Goal: Task Accomplishment & Management: Use online tool/utility

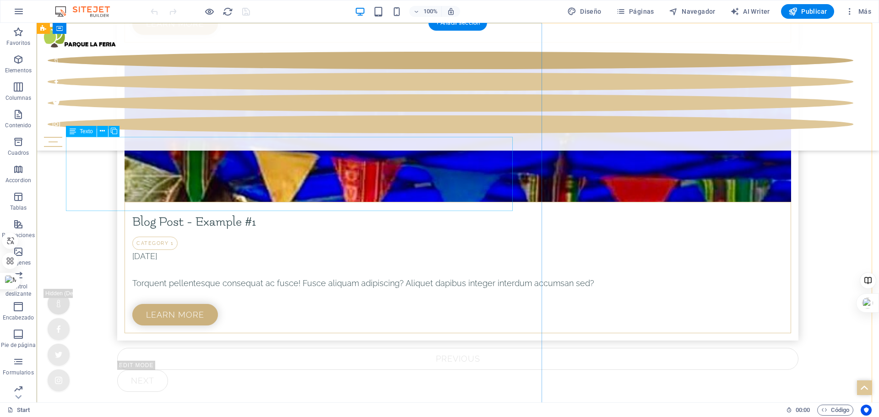
scroll to position [4278, 0]
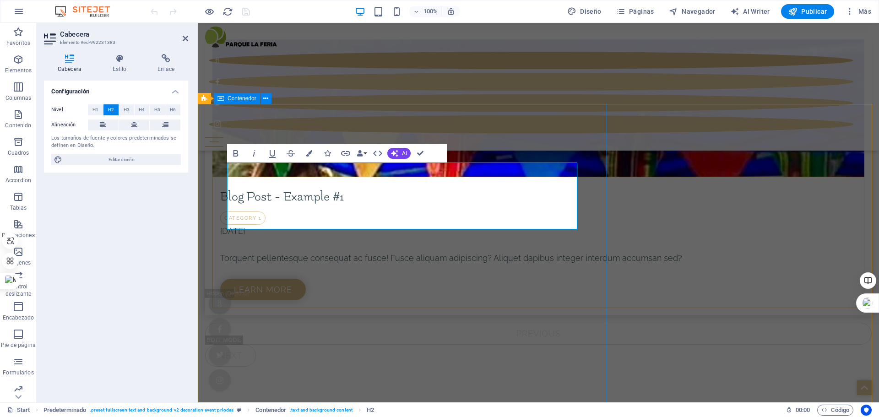
scroll to position [4408, 0]
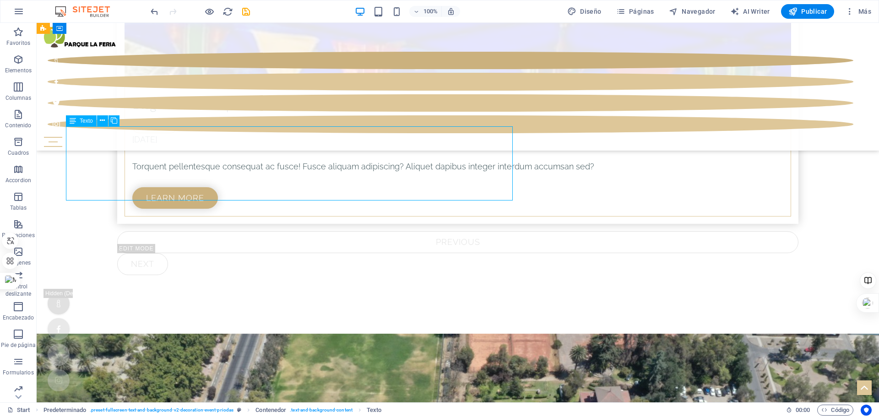
scroll to position [4292, 0]
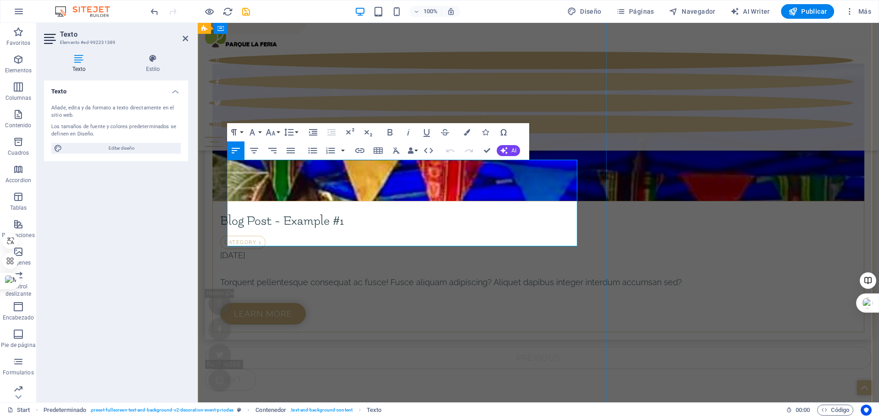
scroll to position [4408, 0]
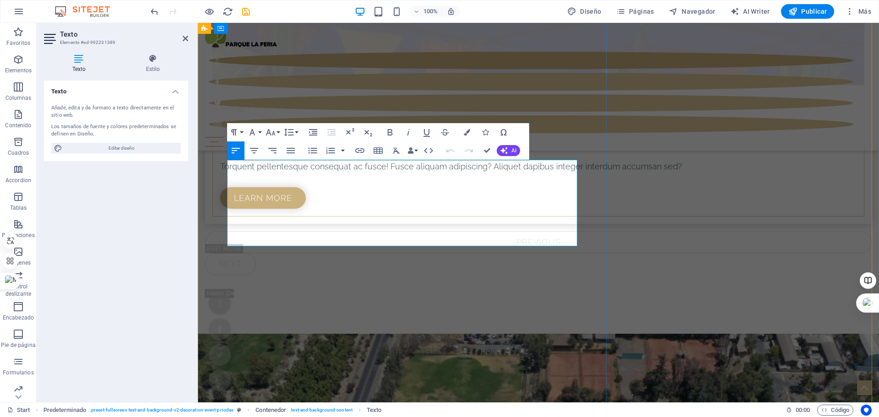
drag, startPoint x: 228, startPoint y: 167, endPoint x: 482, endPoint y: 238, distance: 263.4
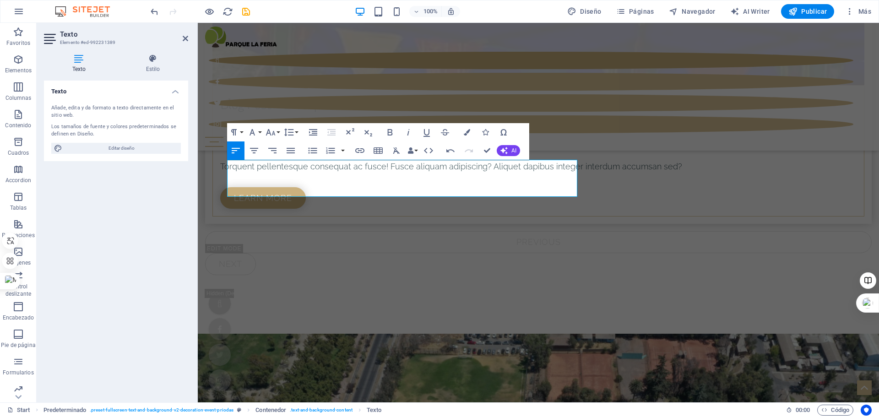
drag, startPoint x: 483, startPoint y: 192, endPoint x: 196, endPoint y: 164, distance: 288.4
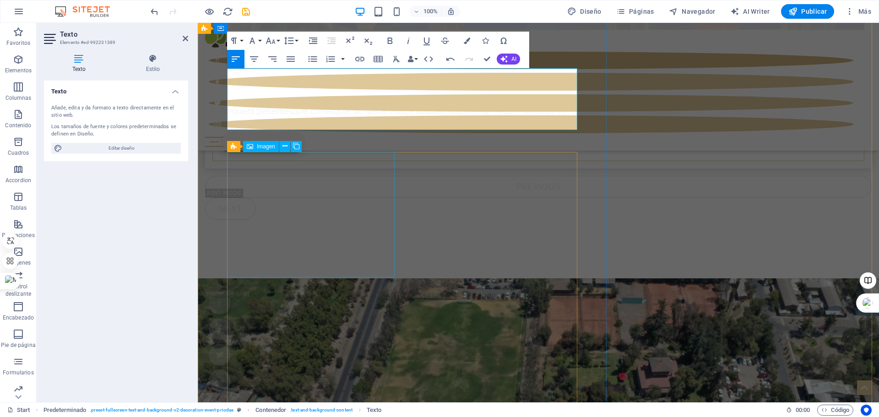
scroll to position [4499, 0]
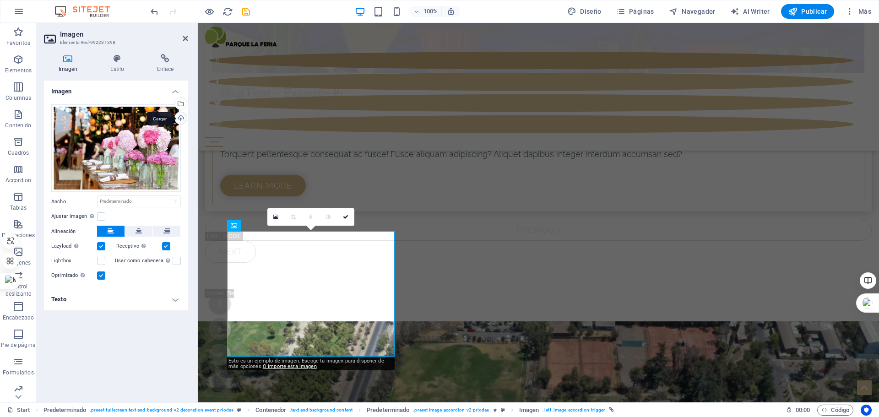
click at [183, 118] on div "Cargar" at bounding box center [180, 119] width 14 height 14
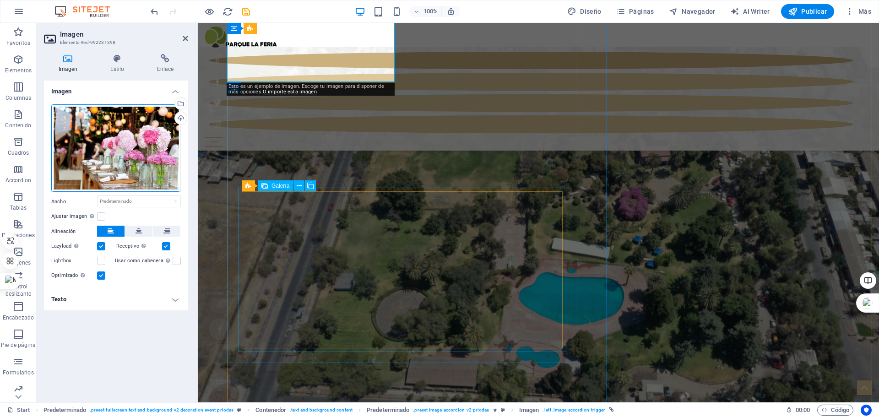
scroll to position [4603, 0]
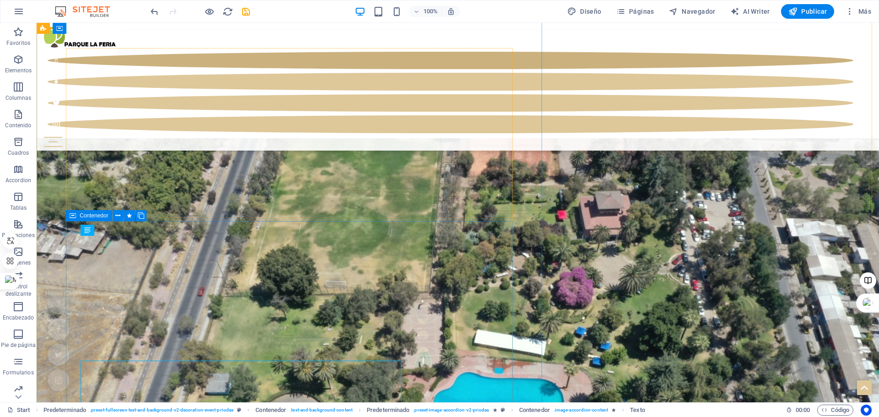
scroll to position [4441, 0]
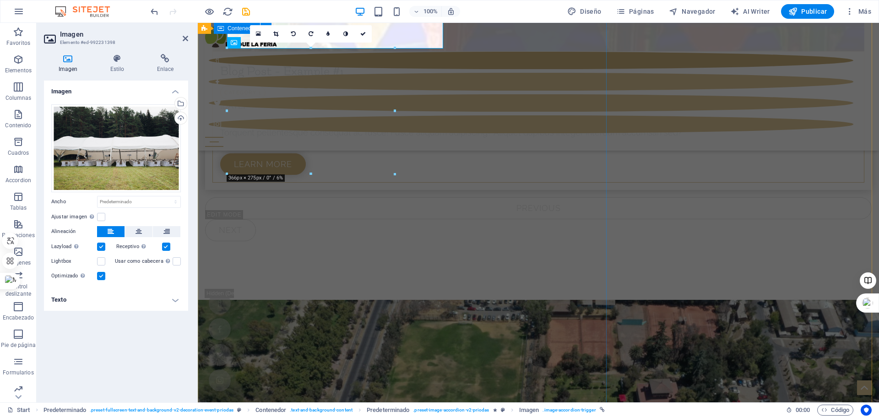
scroll to position [4603, 0]
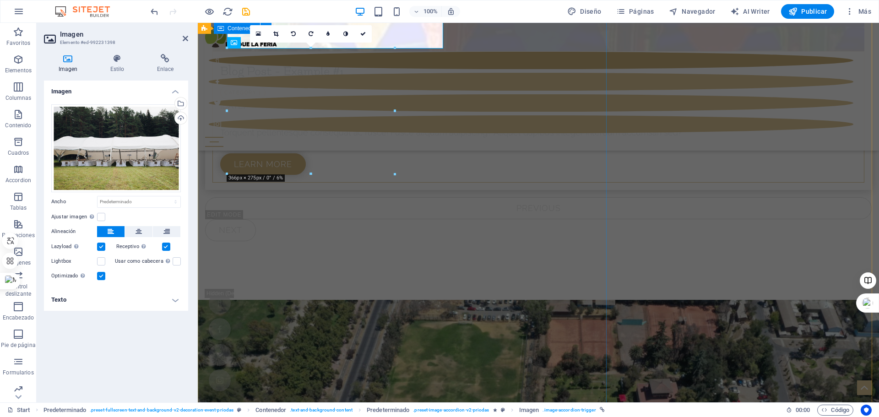
scroll to position [4603, 0]
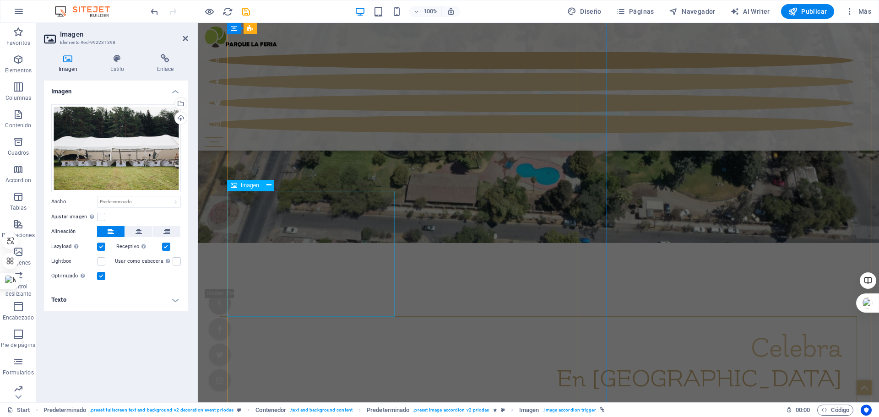
scroll to position [4786, 0]
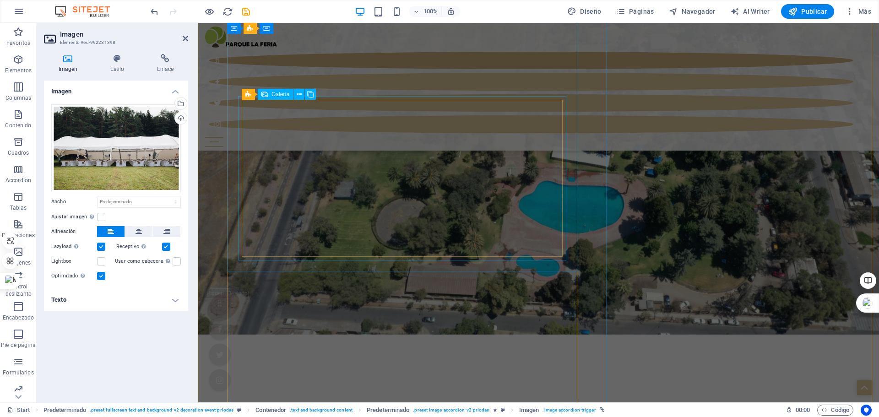
select select "4"
select select "px"
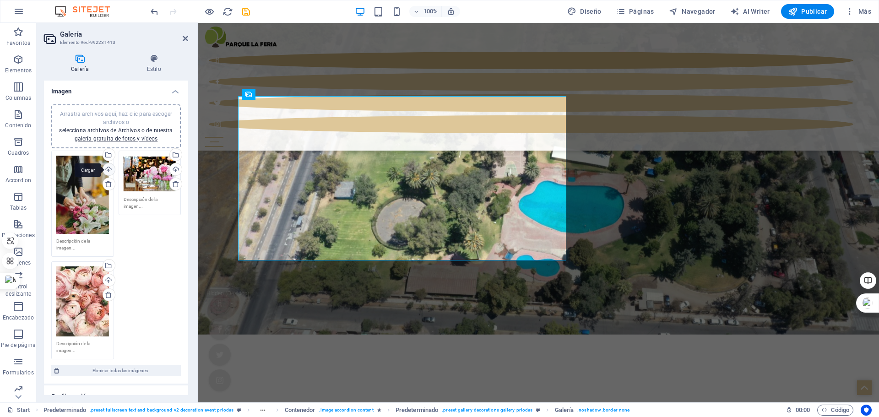
click at [108, 165] on div "Cargar" at bounding box center [108, 170] width 14 height 14
click at [110, 171] on div "Cargar" at bounding box center [108, 170] width 14 height 14
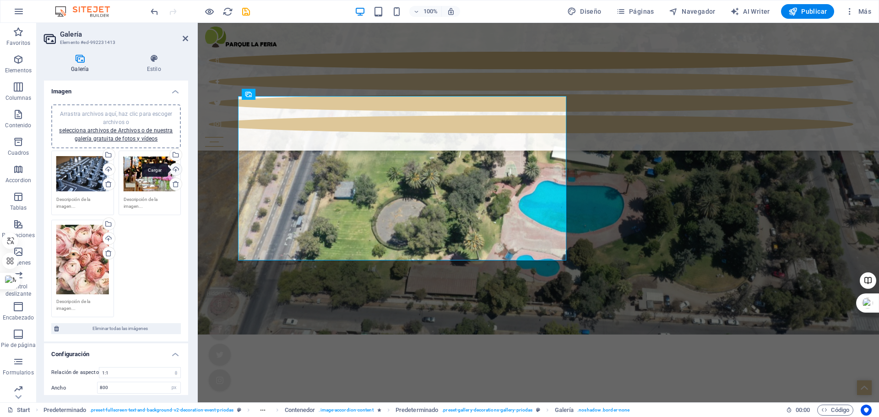
click at [175, 169] on div "Cargar" at bounding box center [175, 170] width 14 height 14
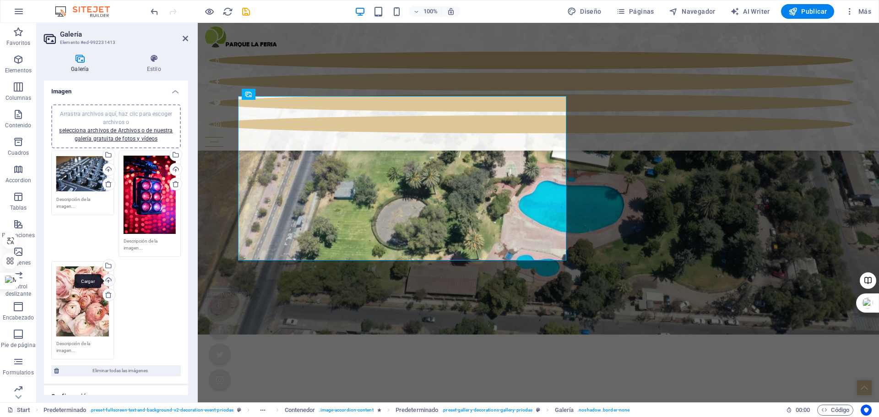
click at [105, 280] on div "Cargar" at bounding box center [108, 281] width 14 height 14
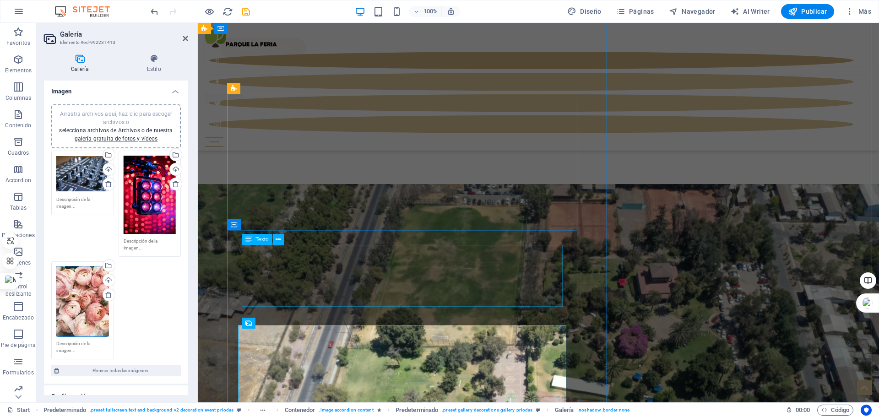
scroll to position [4695, 0]
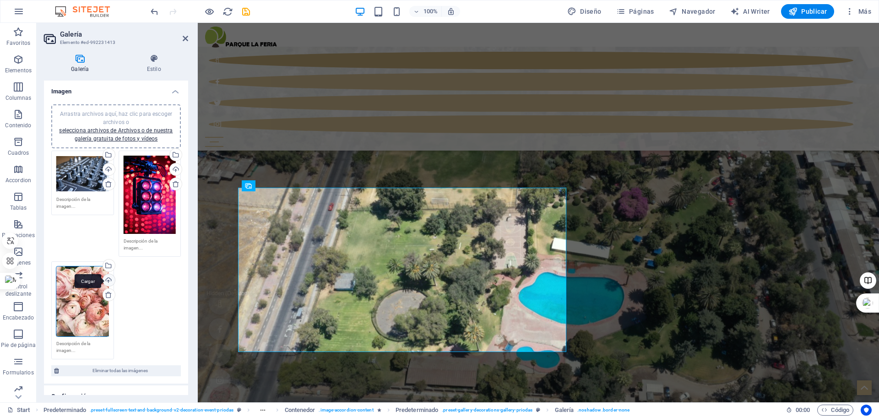
click at [107, 279] on div "Cargar" at bounding box center [108, 281] width 14 height 14
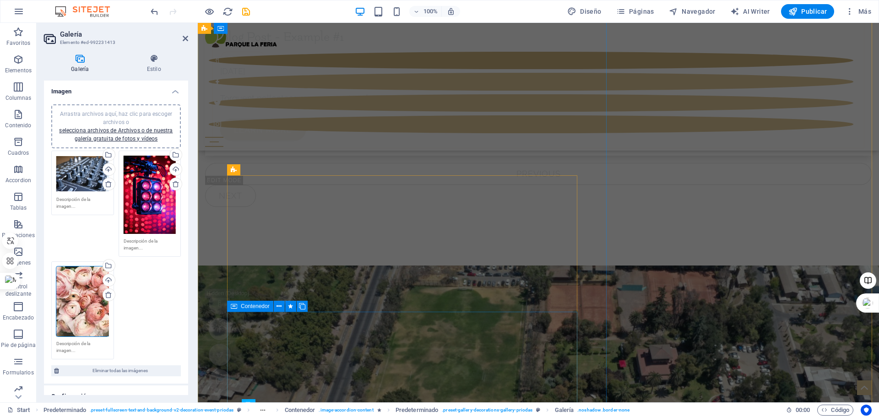
scroll to position [4557, 0]
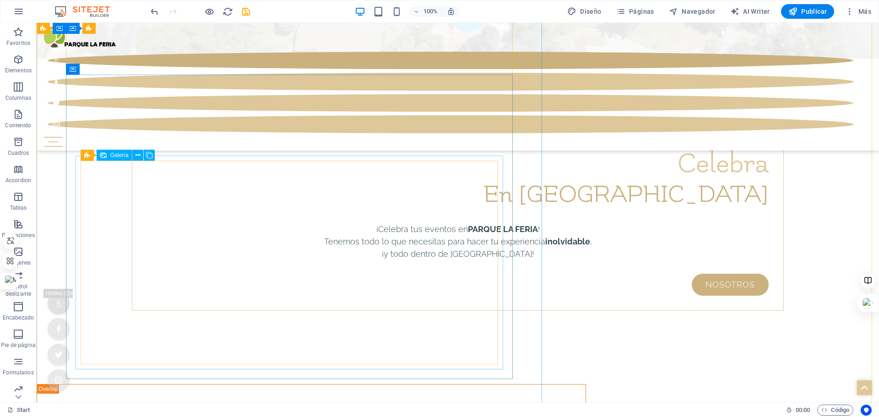
scroll to position [5140, 0]
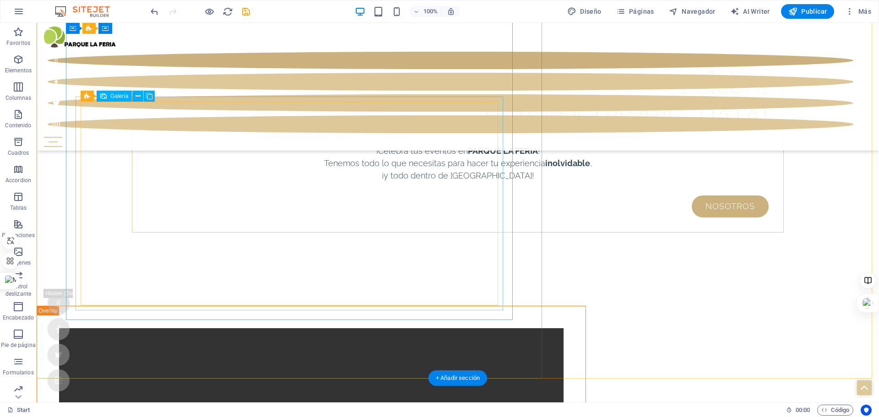
select select "4"
select select "px"
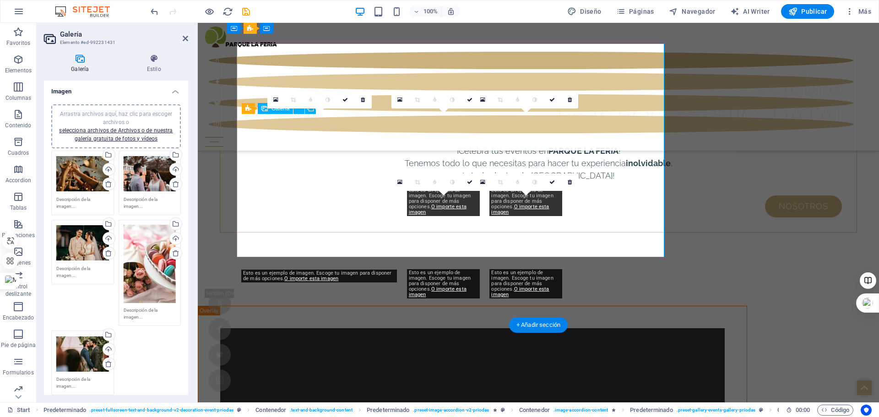
scroll to position [5194, 0]
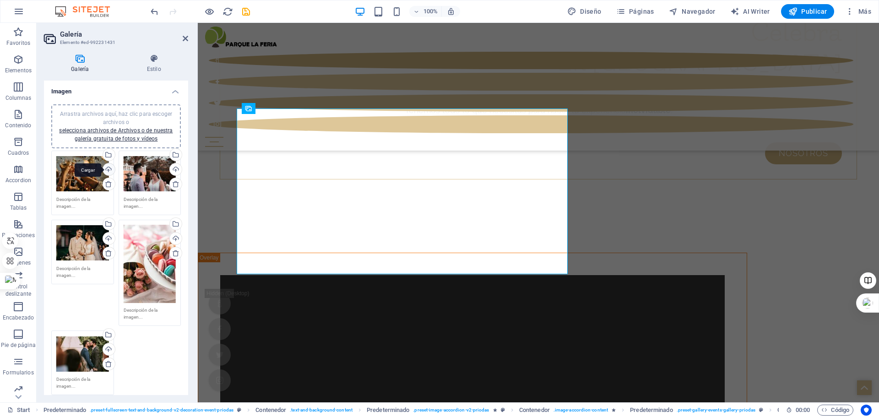
click at [107, 171] on div "Cargar" at bounding box center [108, 170] width 14 height 14
click at [170, 172] on div "Cargar" at bounding box center [175, 170] width 14 height 14
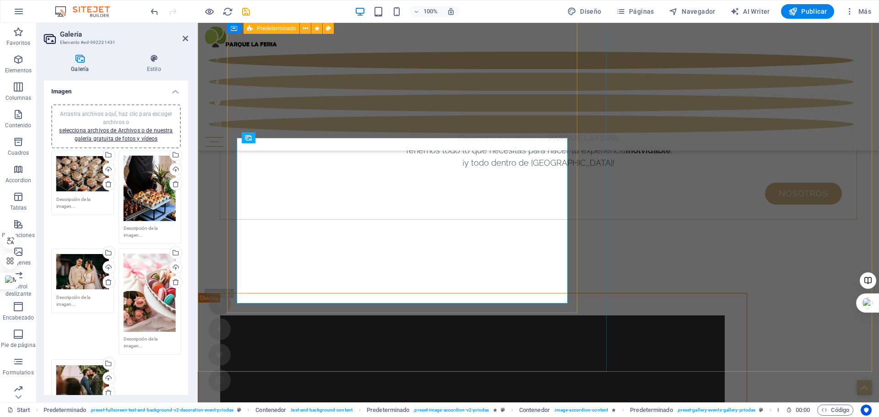
scroll to position [5102, 0]
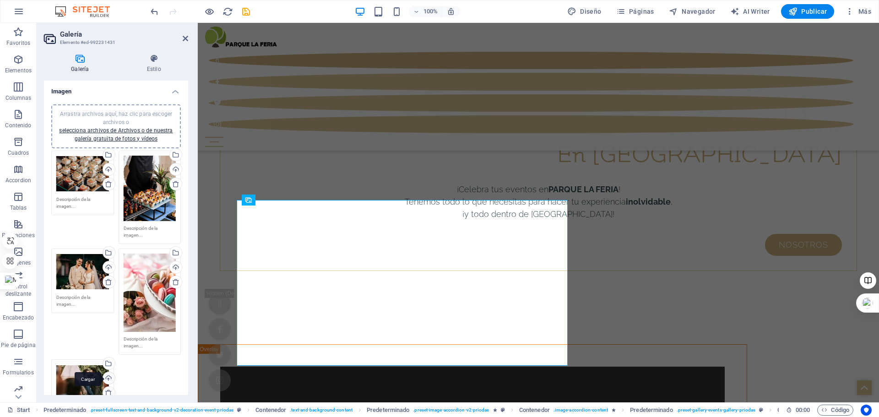
click at [111, 377] on div "Cargar" at bounding box center [108, 379] width 14 height 14
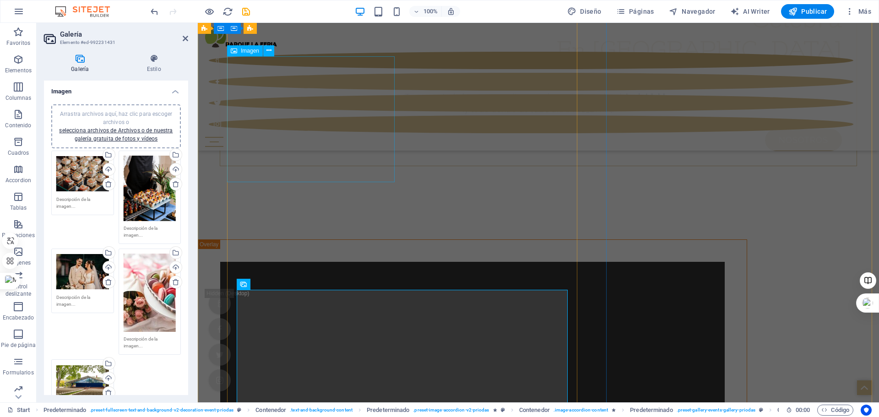
scroll to position [5285, 0]
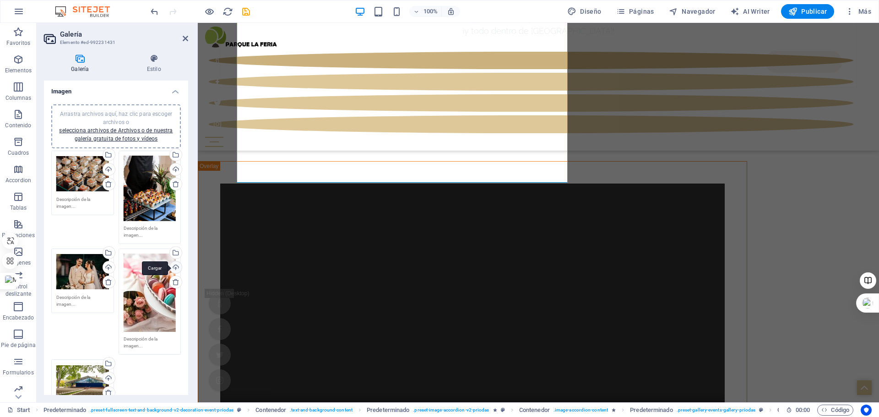
click at [174, 266] on div "Cargar" at bounding box center [175, 268] width 14 height 14
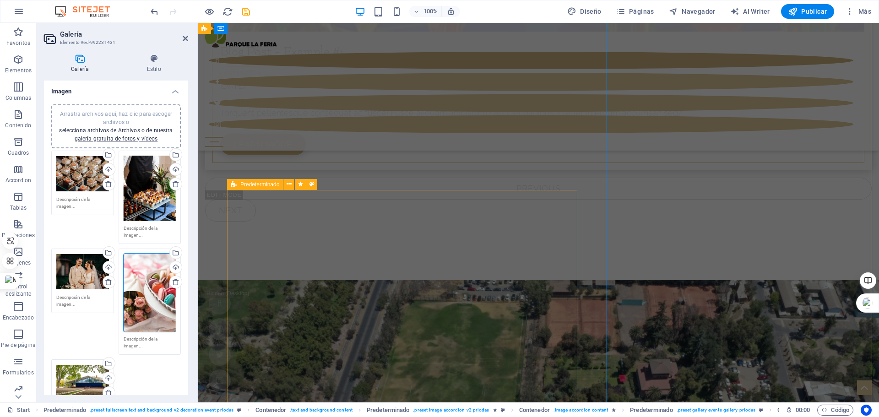
scroll to position [4644, 0]
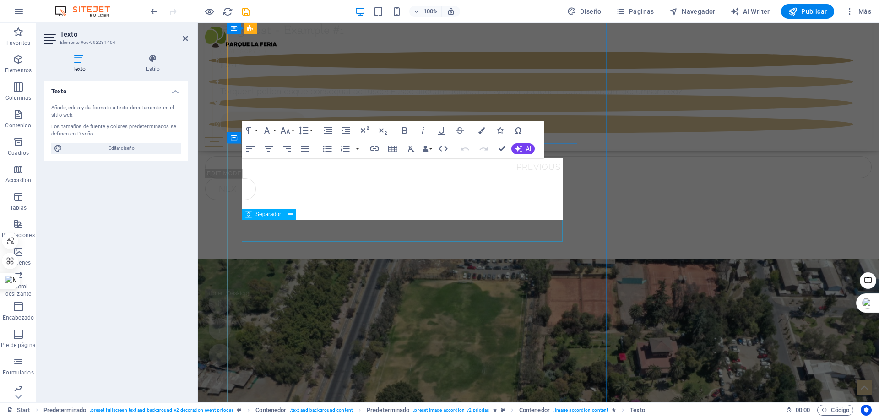
scroll to position [4644, 0]
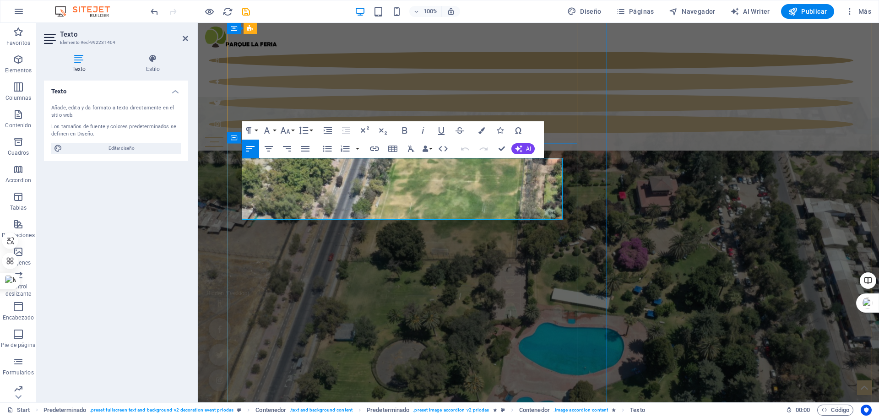
drag, startPoint x: 450, startPoint y: 211, endPoint x: 244, endPoint y: 165, distance: 211.7
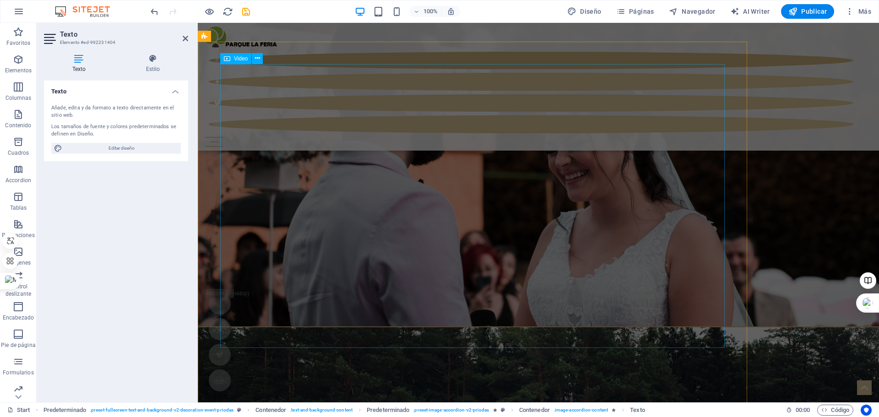
scroll to position [1876, 0]
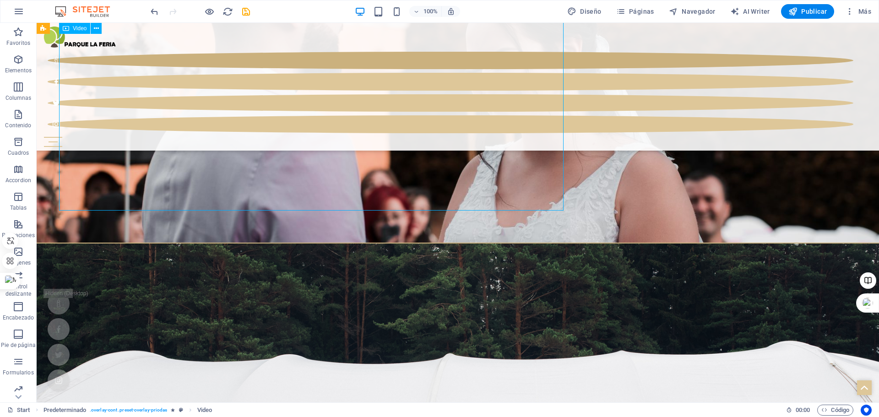
drag, startPoint x: 90, startPoint y: 199, endPoint x: 60, endPoint y: 204, distance: 30.6
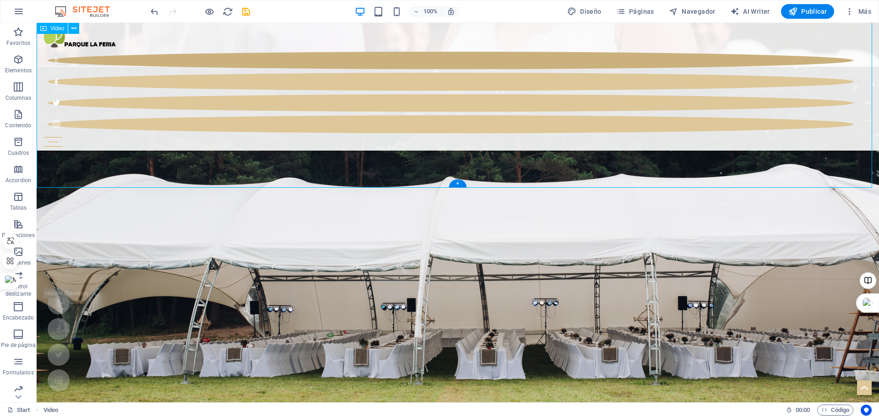
scroll to position [1880, 0]
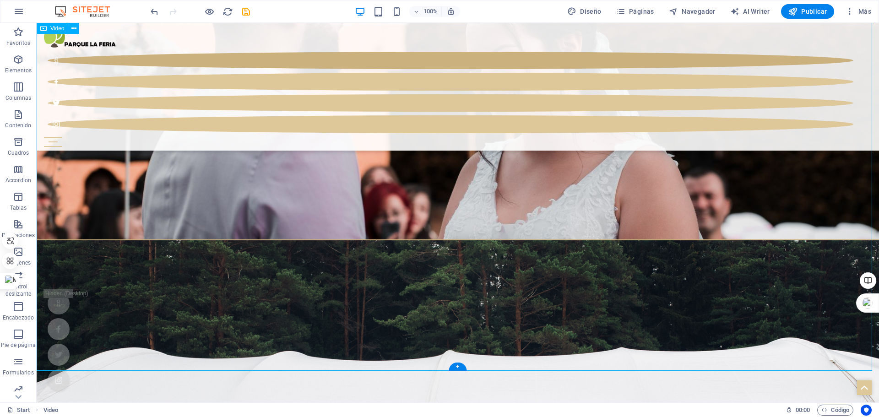
select select "%"
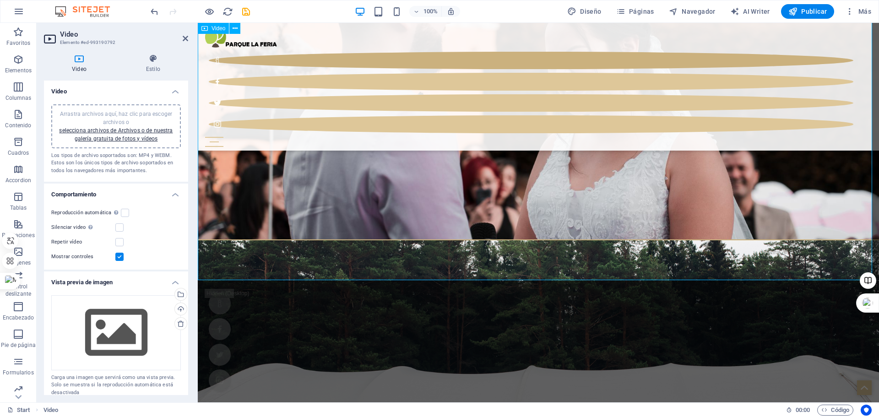
click at [639, 44] on div "Start Blog Wedding Stationery Bridal & Groom's fashion Florist Decorations & Ev…" at bounding box center [538, 87] width 681 height 128
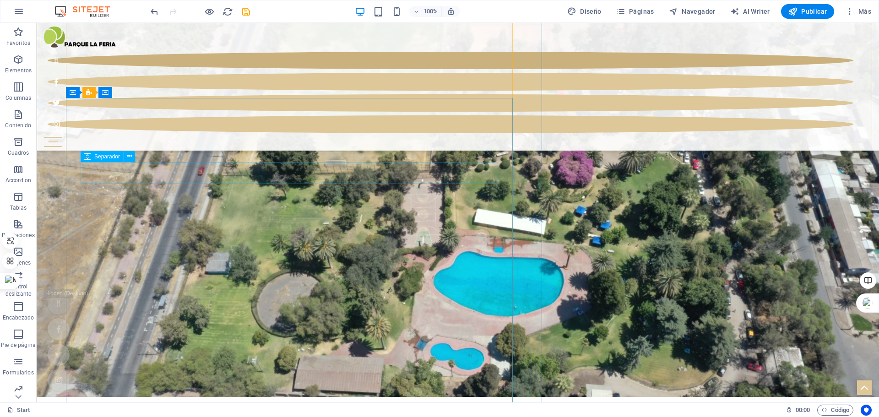
scroll to position [4718, 0]
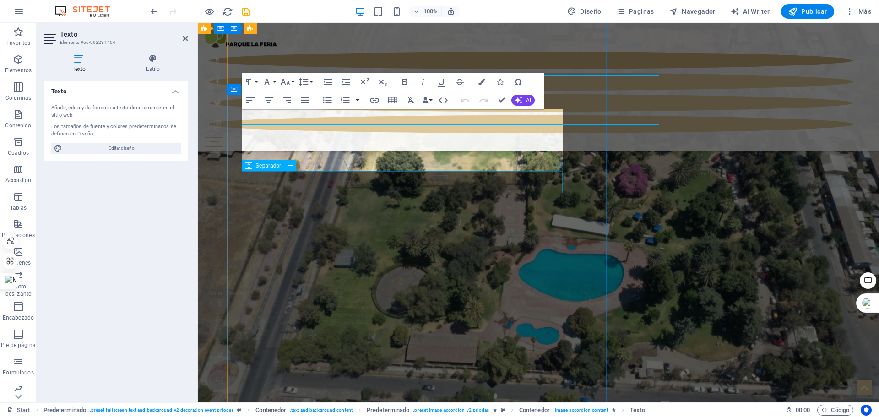
scroll to position [4788, 0]
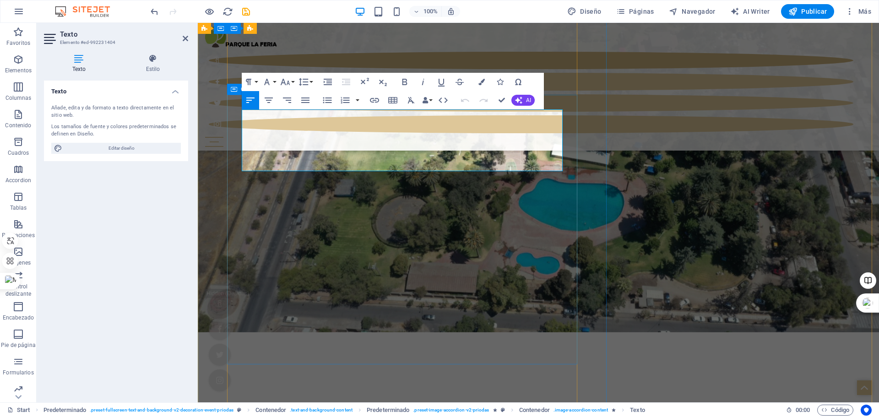
drag, startPoint x: 452, startPoint y: 163, endPoint x: 230, endPoint y: 111, distance: 228.4
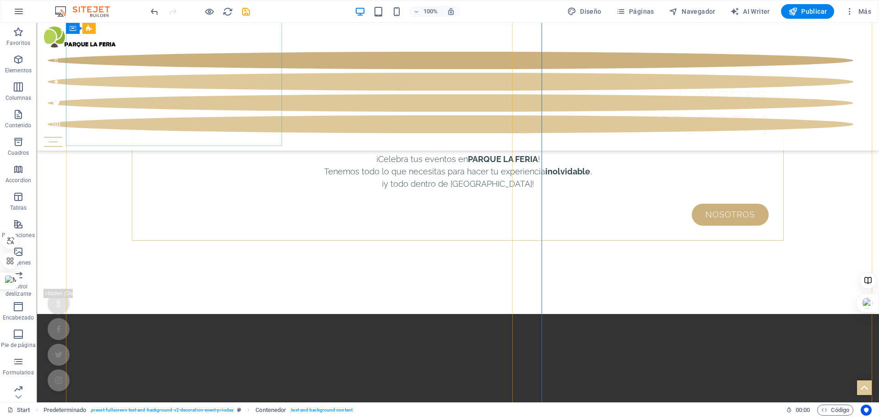
scroll to position [5166, 0]
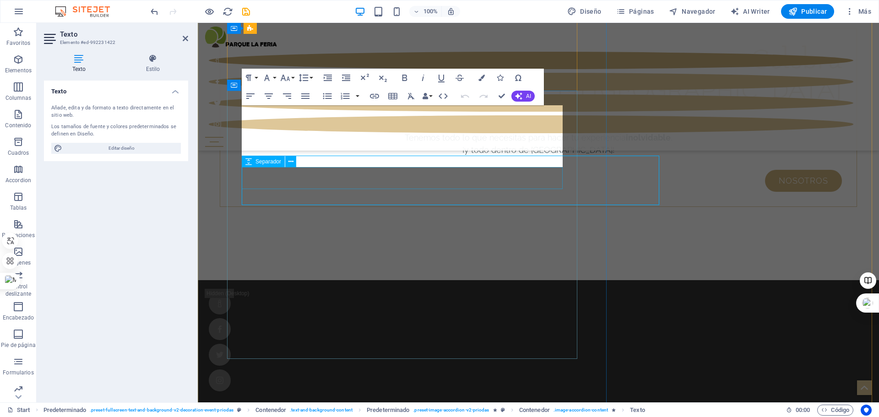
scroll to position [5152, 0]
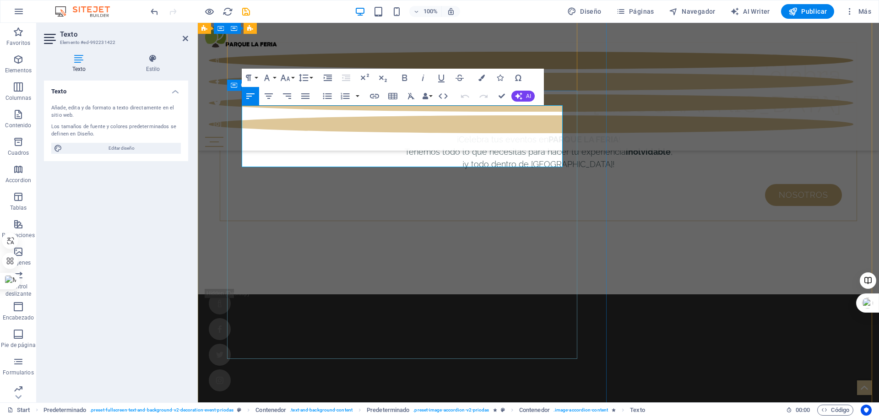
drag, startPoint x: 453, startPoint y: 163, endPoint x: 241, endPoint y: 116, distance: 216.8
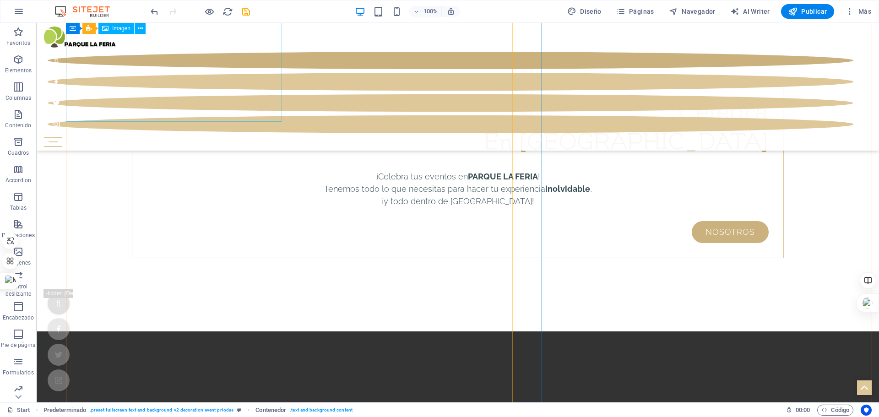
scroll to position [5065, 0]
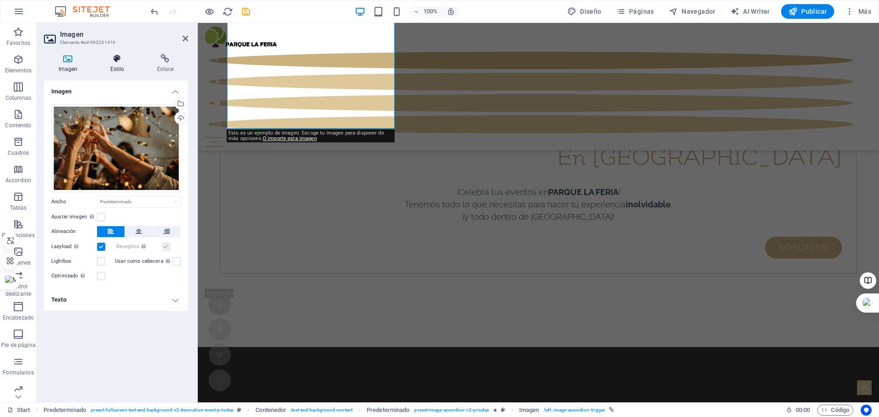
click at [117, 59] on icon at bounding box center [117, 58] width 43 height 9
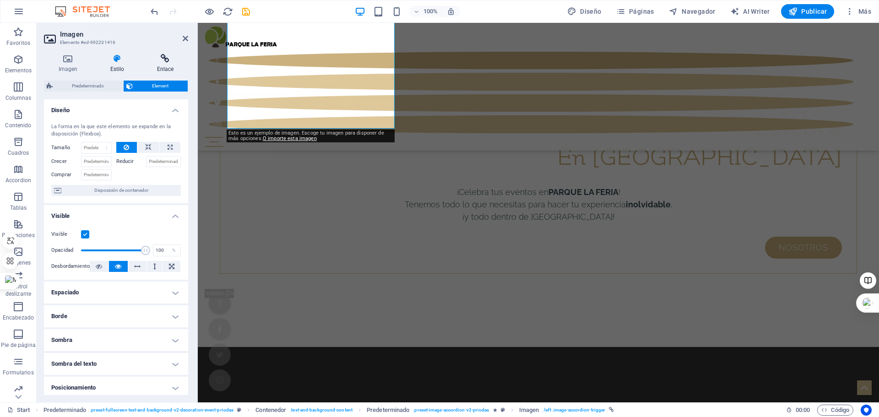
click at [164, 65] on h4 "Enlace" at bounding box center [165, 63] width 46 height 19
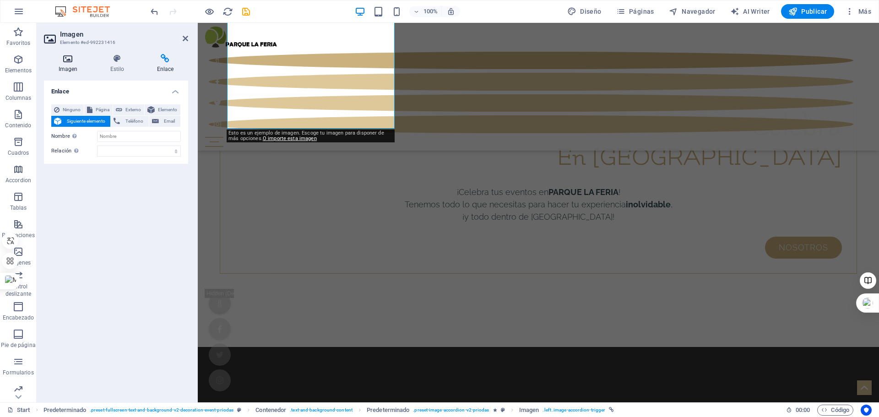
click at [66, 66] on h4 "Imagen" at bounding box center [70, 63] width 52 height 19
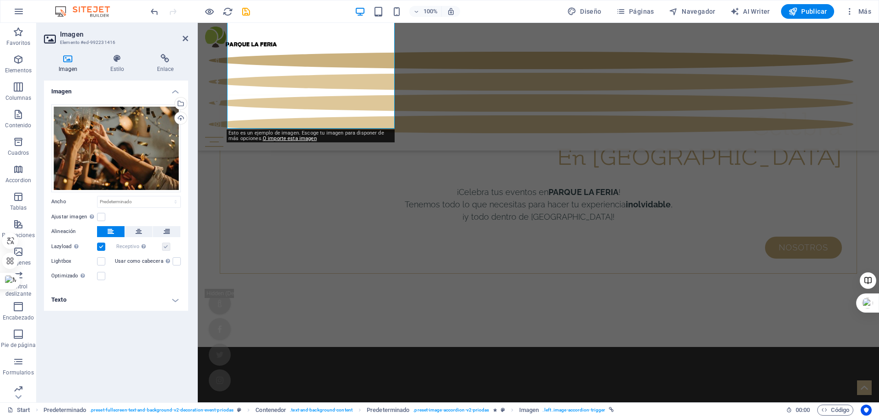
click at [172, 300] on h4 "Texto" at bounding box center [116, 300] width 144 height 22
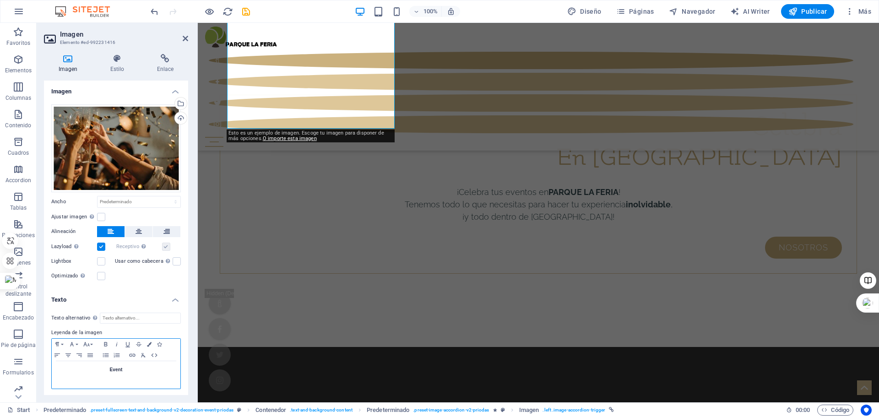
click at [123, 370] on h4 "Event" at bounding box center [115, 370] width 119 height 8
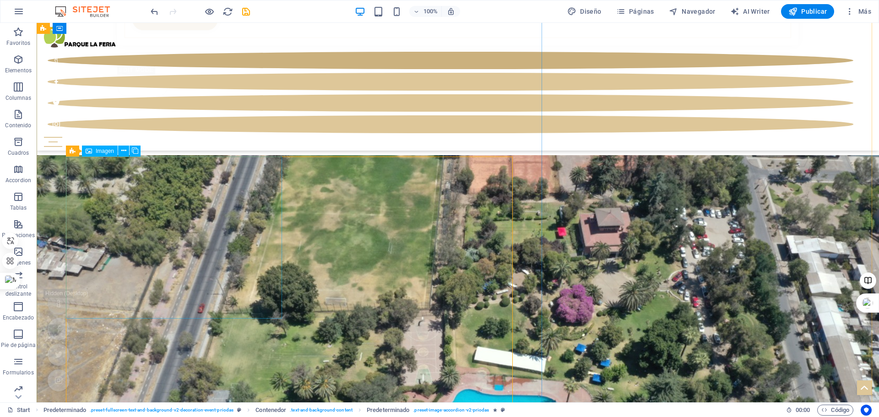
scroll to position [4653, 0]
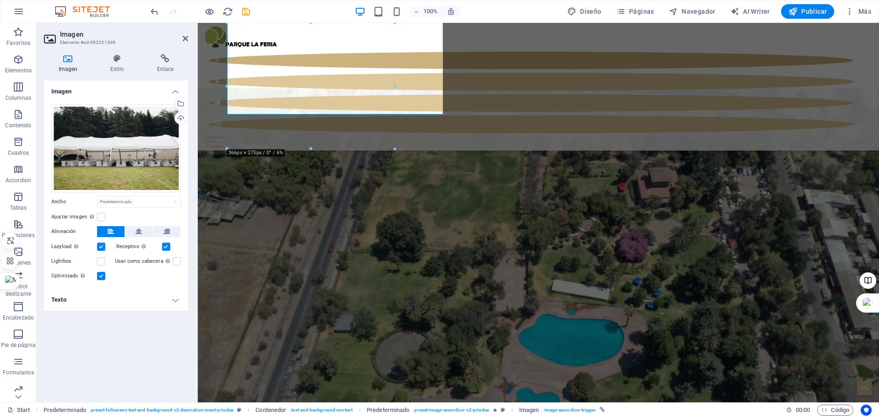
scroll to position [4723, 0]
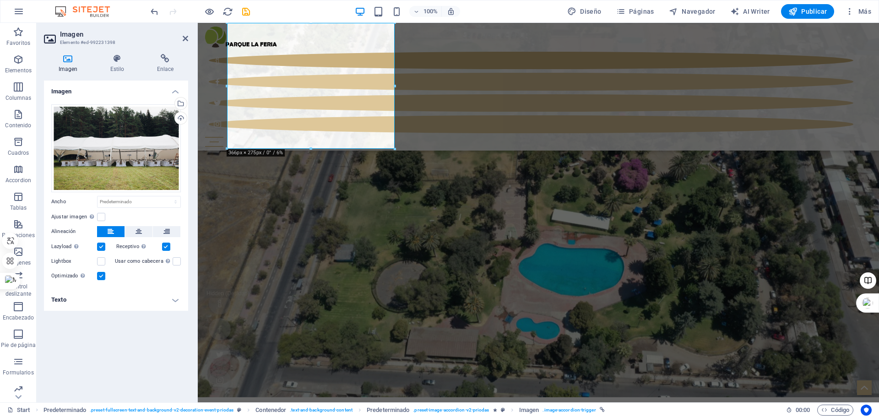
click at [174, 303] on h4 "Texto" at bounding box center [116, 300] width 144 height 22
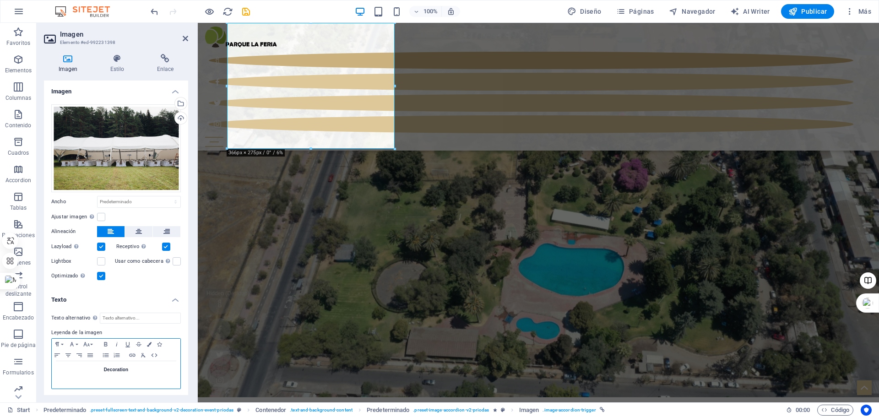
click at [130, 370] on h4 "Decoration" at bounding box center [115, 370] width 119 height 8
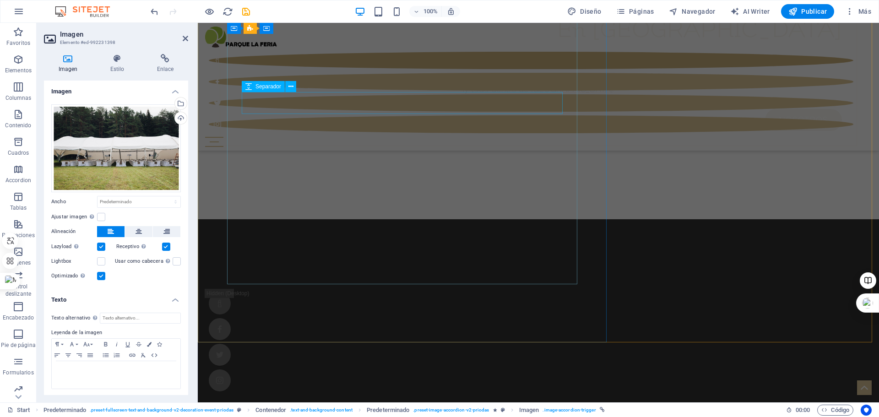
scroll to position [5181, 0]
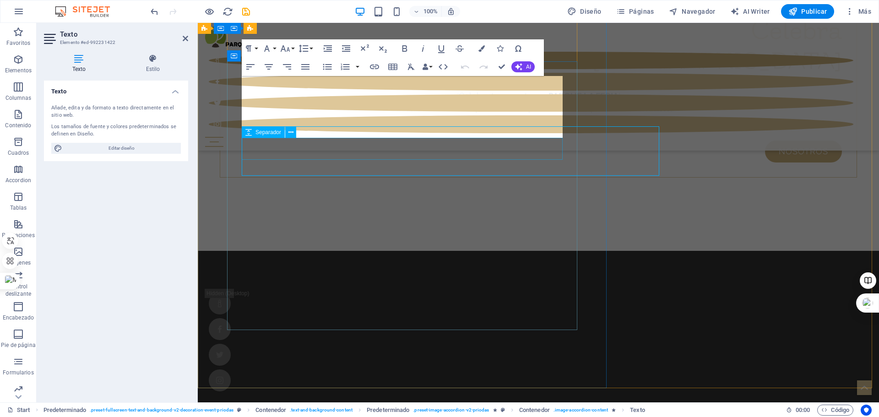
scroll to position [5181, 0]
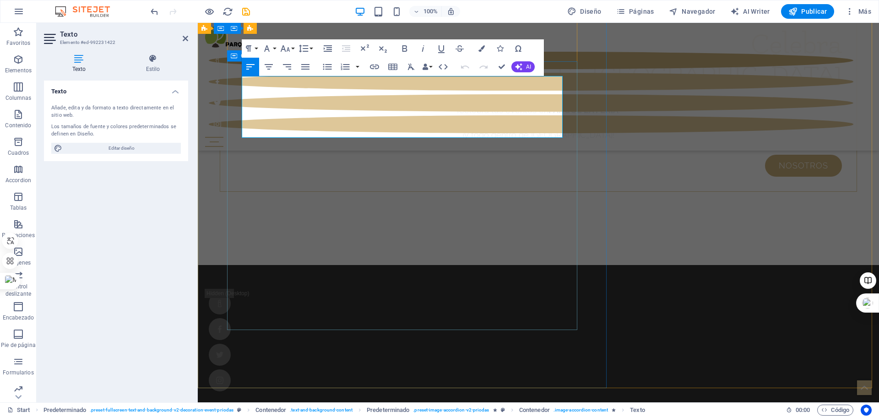
drag, startPoint x: 455, startPoint y: 132, endPoint x: 233, endPoint y: 77, distance: 228.3
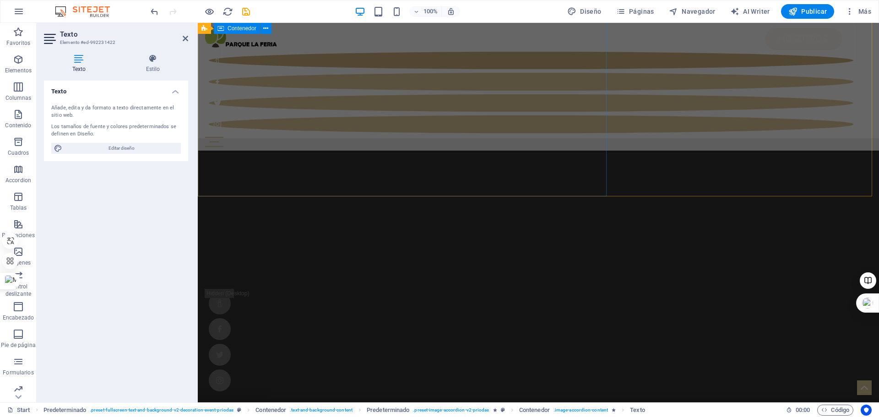
scroll to position [5410, 0]
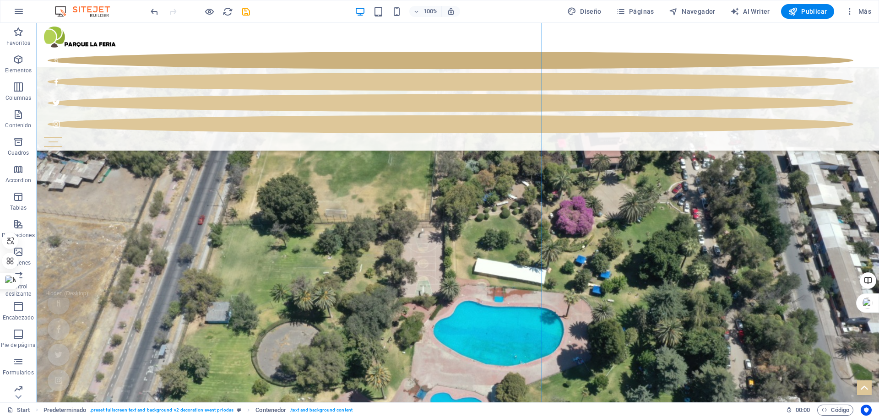
scroll to position [4674, 0]
click at [809, 6] on button "Publicar" at bounding box center [808, 11] width 54 height 15
checkbox input "false"
